Goal: Find specific page/section: Find specific page/section

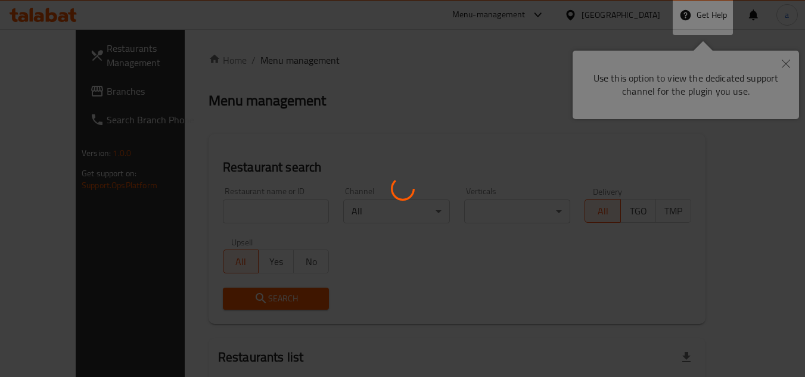
click at [580, 71] on div at bounding box center [402, 188] width 805 height 377
click at [380, 55] on div at bounding box center [402, 188] width 805 height 377
click at [789, 64] on div at bounding box center [402, 188] width 805 height 377
click at [785, 69] on div at bounding box center [402, 188] width 805 height 377
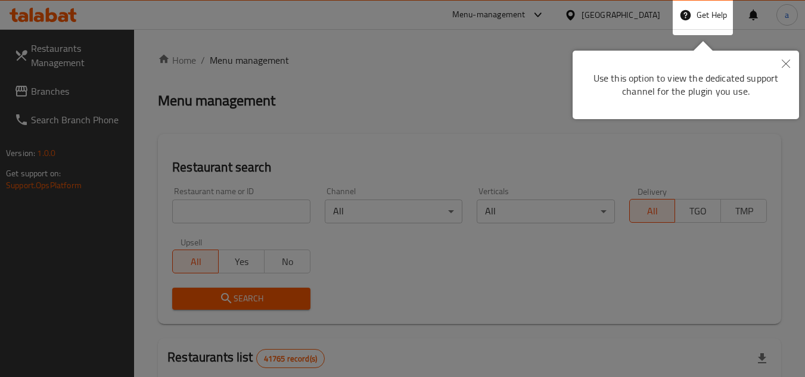
click at [781, 54] on button "Close" at bounding box center [786, 64] width 26 height 27
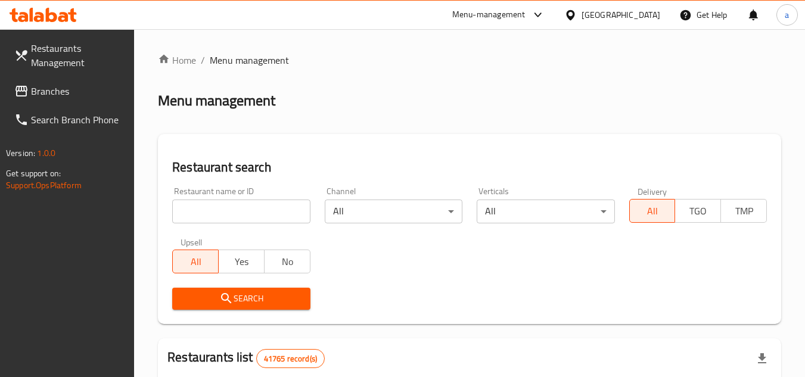
click at [43, 11] on icon at bounding box center [43, 15] width 67 height 14
click at [408, 279] on div "Restaurant name or ID Restaurant name or ID Channel All ​ Verticals All ​ Deliv…" at bounding box center [469, 248] width 609 height 137
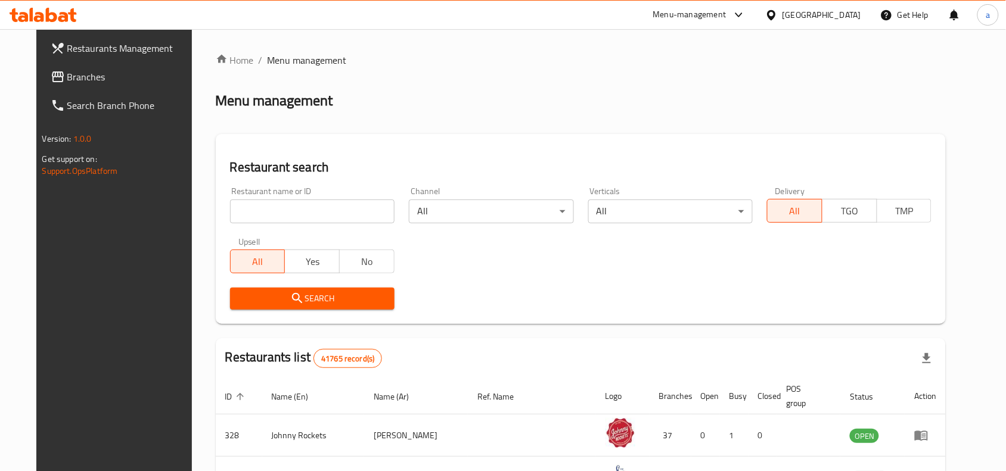
drag, startPoint x: 567, startPoint y: 264, endPoint x: 462, endPoint y: 279, distance: 105.3
click at [567, 264] on div "Restaurant name or ID Restaurant name or ID Channel All ​ Verticals All ​ Deliv…" at bounding box center [581, 248] width 716 height 137
click at [67, 76] on span "Branches" at bounding box center [131, 77] width 128 height 14
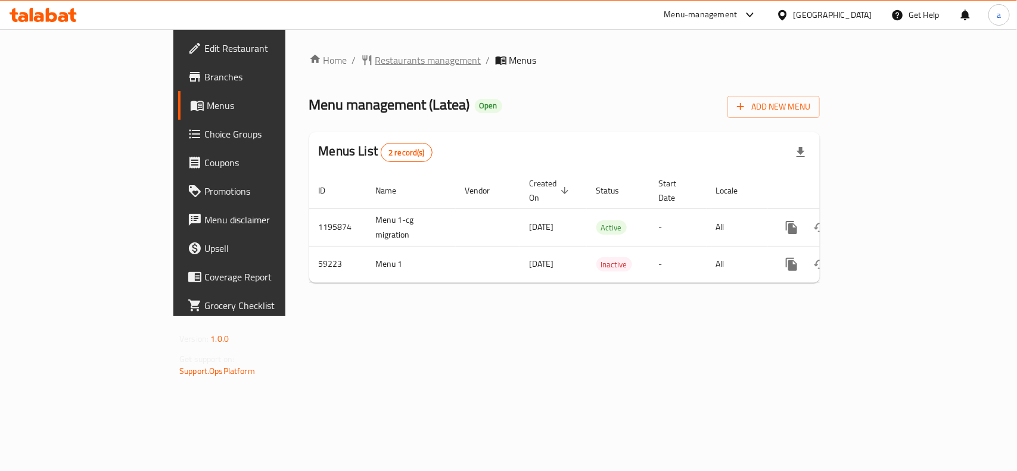
click at [375, 64] on span "Restaurants management" at bounding box center [428, 60] width 106 height 14
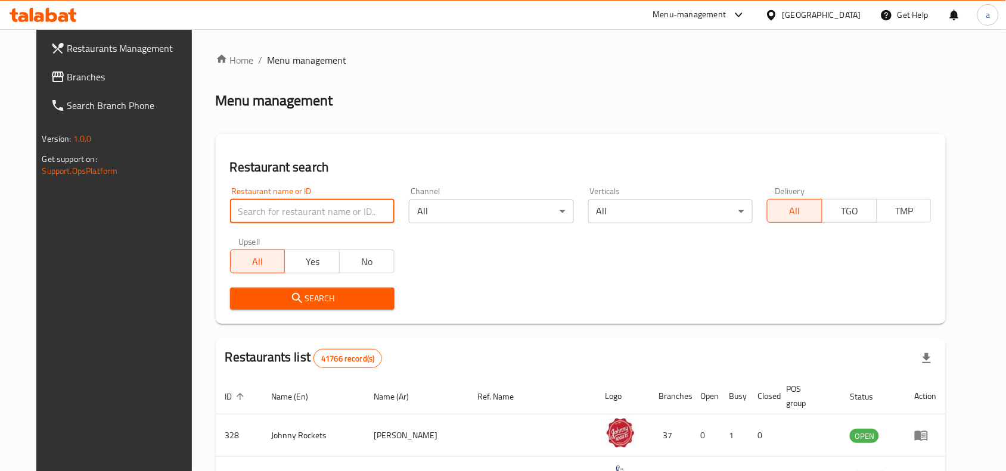
click at [272, 210] on input "search" at bounding box center [312, 212] width 164 height 24
paste input "28715"
type input "28715"
click button "Search" at bounding box center [312, 299] width 164 height 22
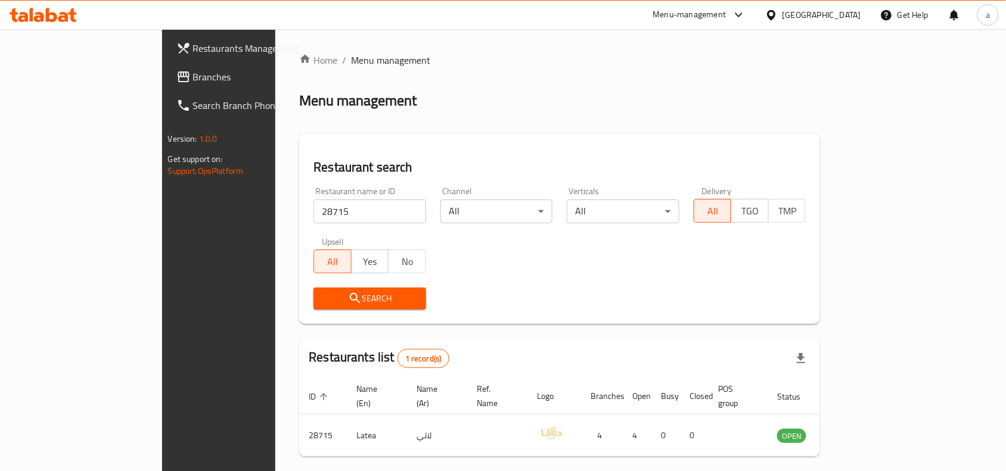
click at [193, 73] on span "Branches" at bounding box center [257, 77] width 128 height 14
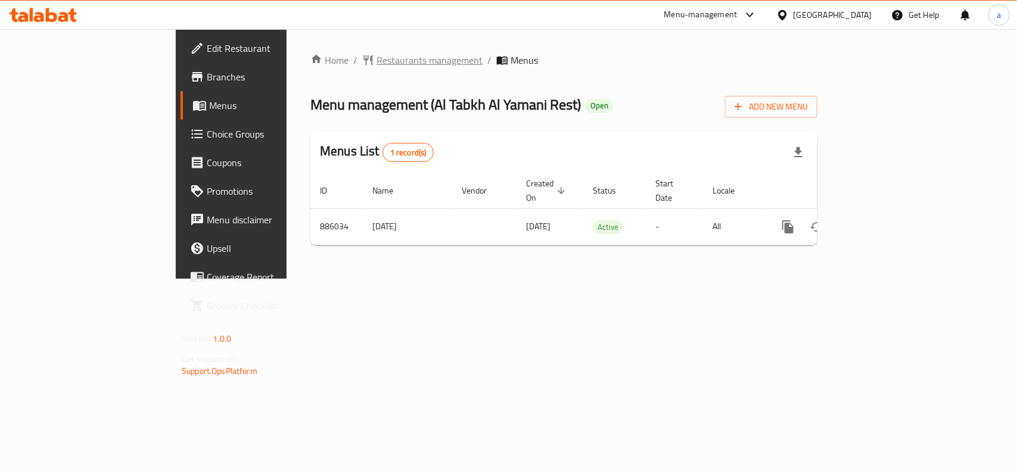
click at [377, 66] on span "Restaurants management" at bounding box center [430, 60] width 106 height 14
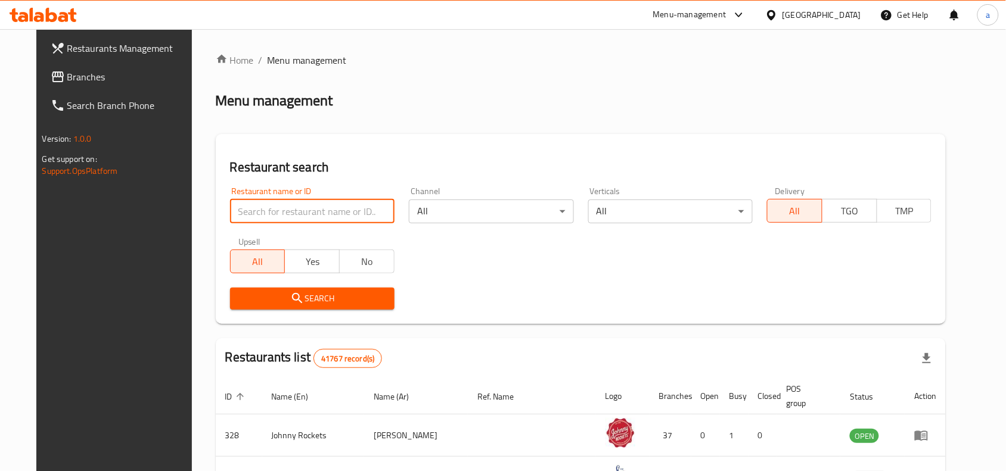
click at [278, 210] on input "search" at bounding box center [312, 212] width 164 height 24
paste input "657785"
type input "657785"
click button "Search" at bounding box center [312, 299] width 164 height 22
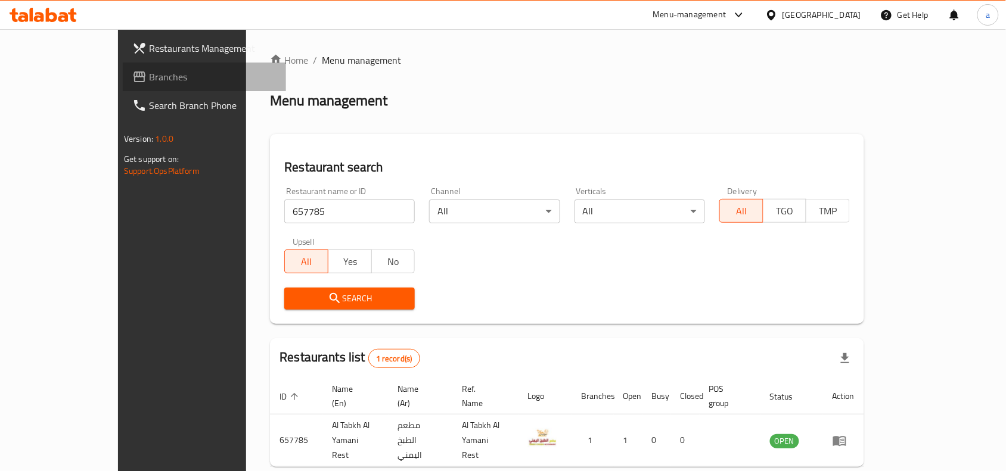
click at [123, 82] on link "Branches" at bounding box center [204, 77] width 163 height 29
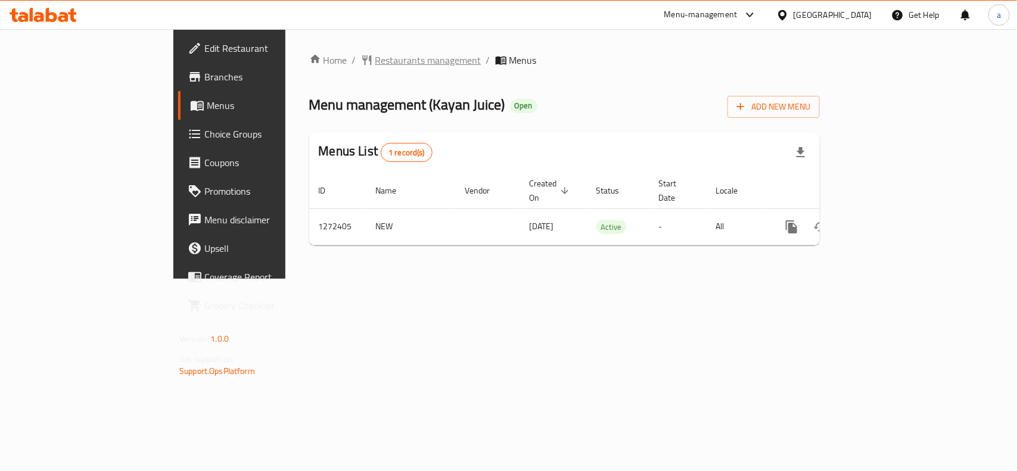
click at [375, 58] on span "Restaurants management" at bounding box center [428, 60] width 106 height 14
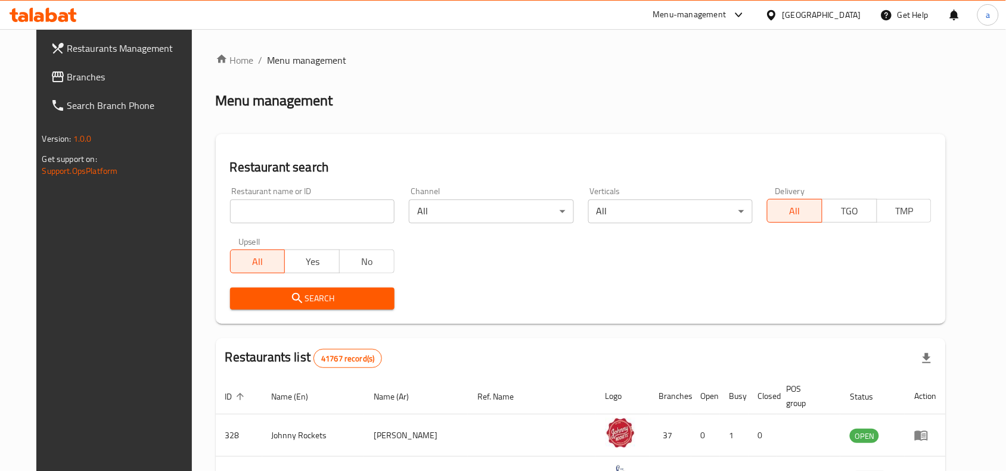
click at [316, 219] on input "search" at bounding box center [312, 212] width 164 height 24
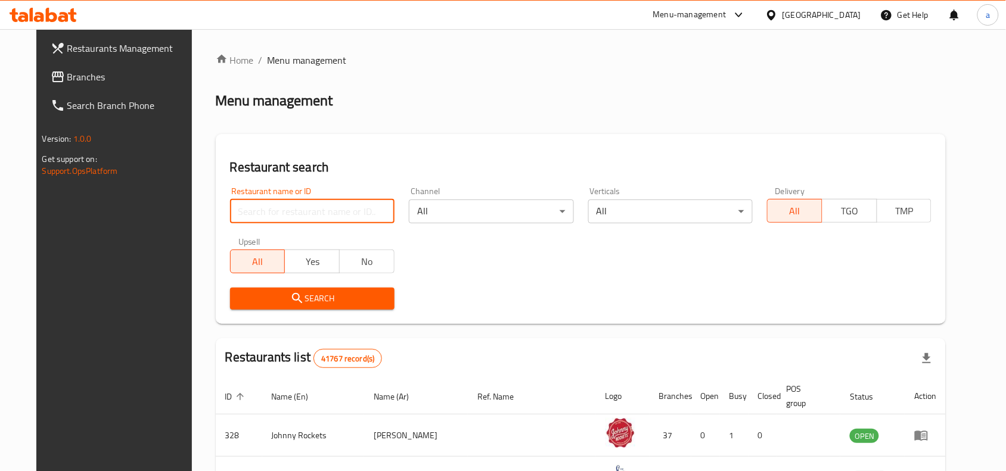
paste input "690264"
click button "Search" at bounding box center [312, 299] width 164 height 22
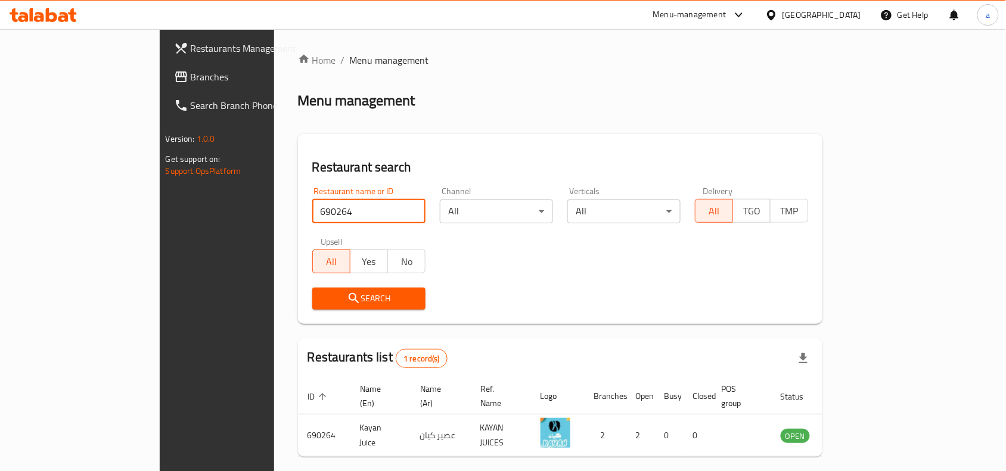
click at [312, 219] on input "690264" at bounding box center [368, 212] width 113 height 24
paste input "762927"
type input "762927"
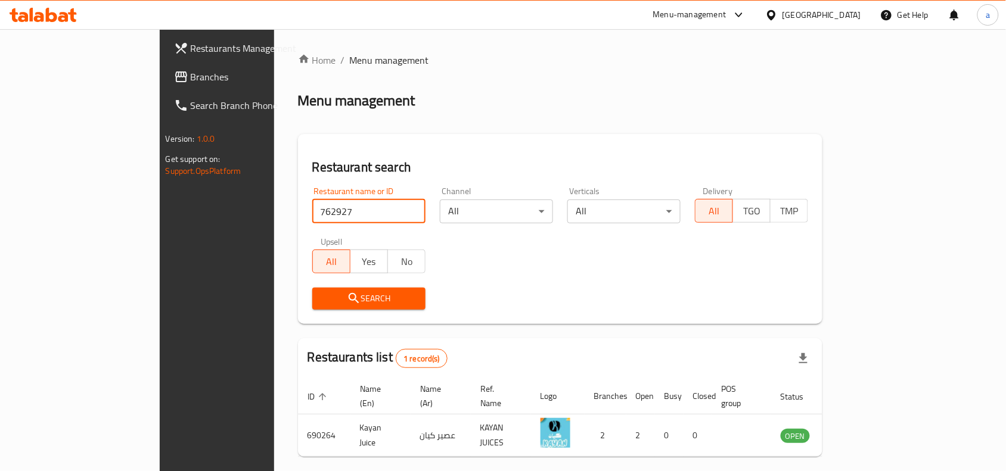
click at [191, 83] on span "Branches" at bounding box center [255, 77] width 128 height 14
